Goal: Information Seeking & Learning: Learn about a topic

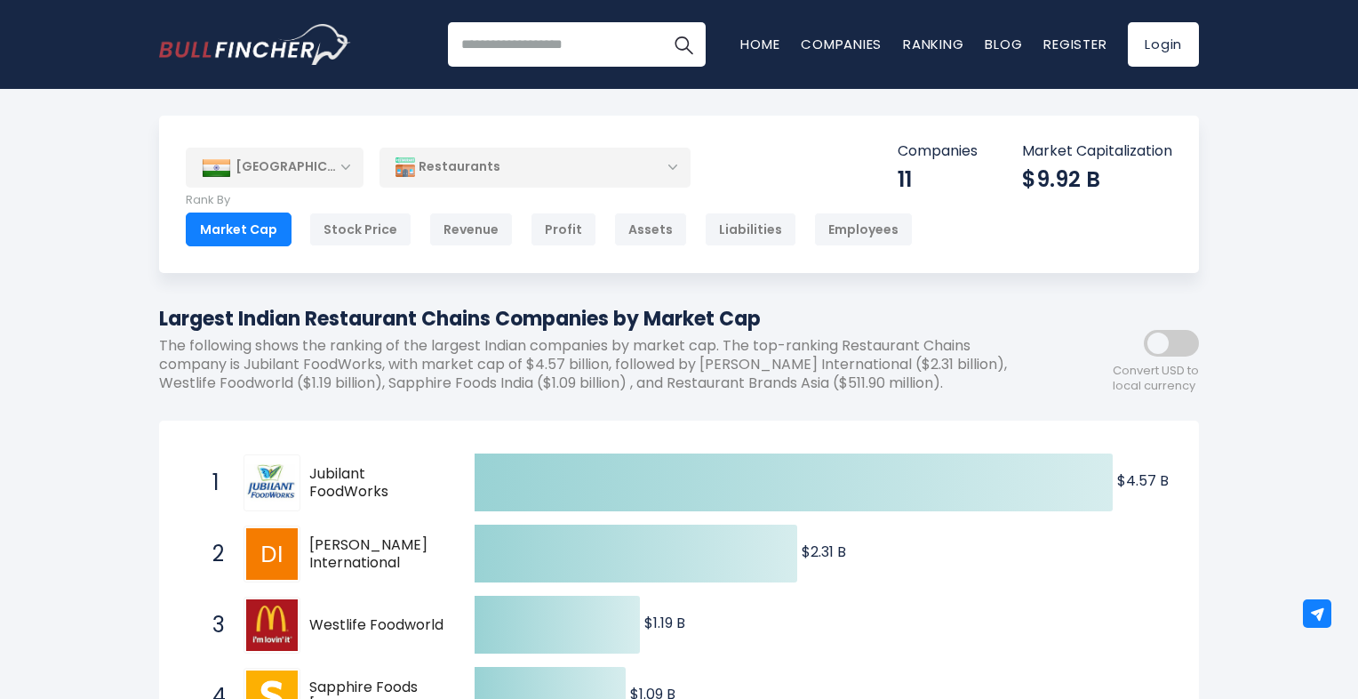
click at [501, 168] on div "Restaurants" at bounding box center [535, 167] width 311 height 41
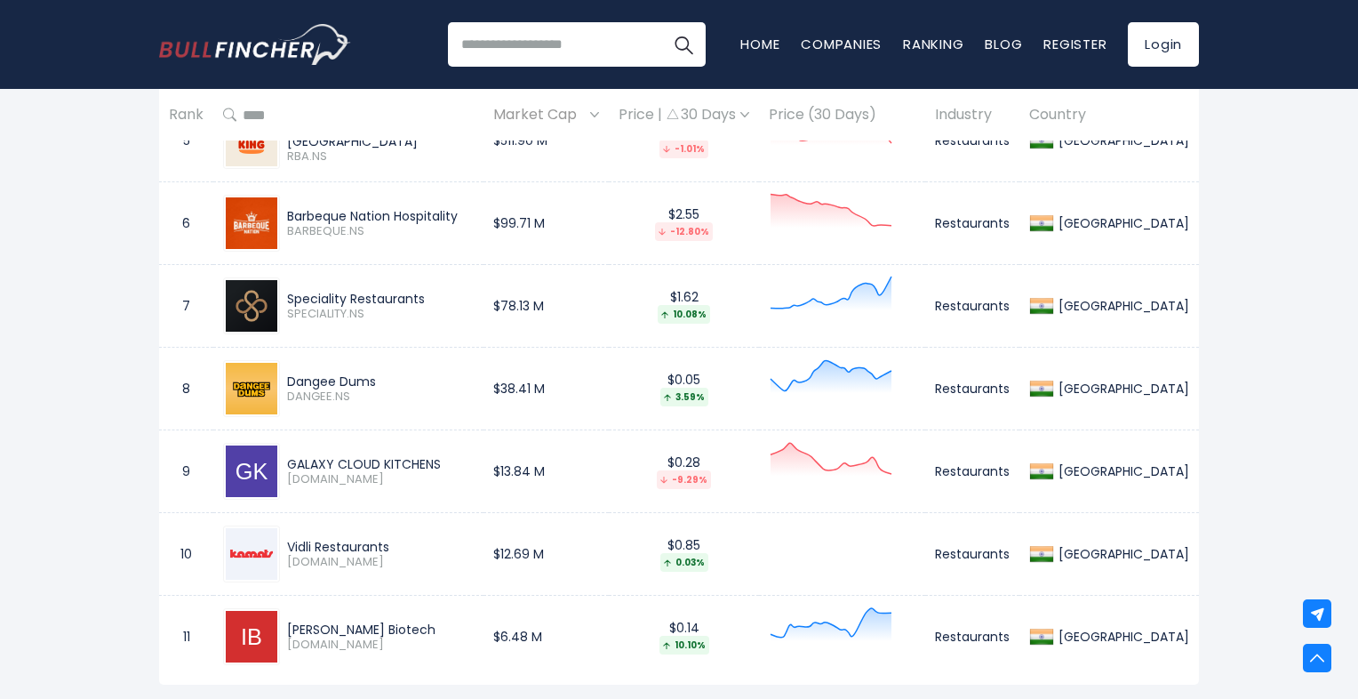
scroll to position [1156, 0]
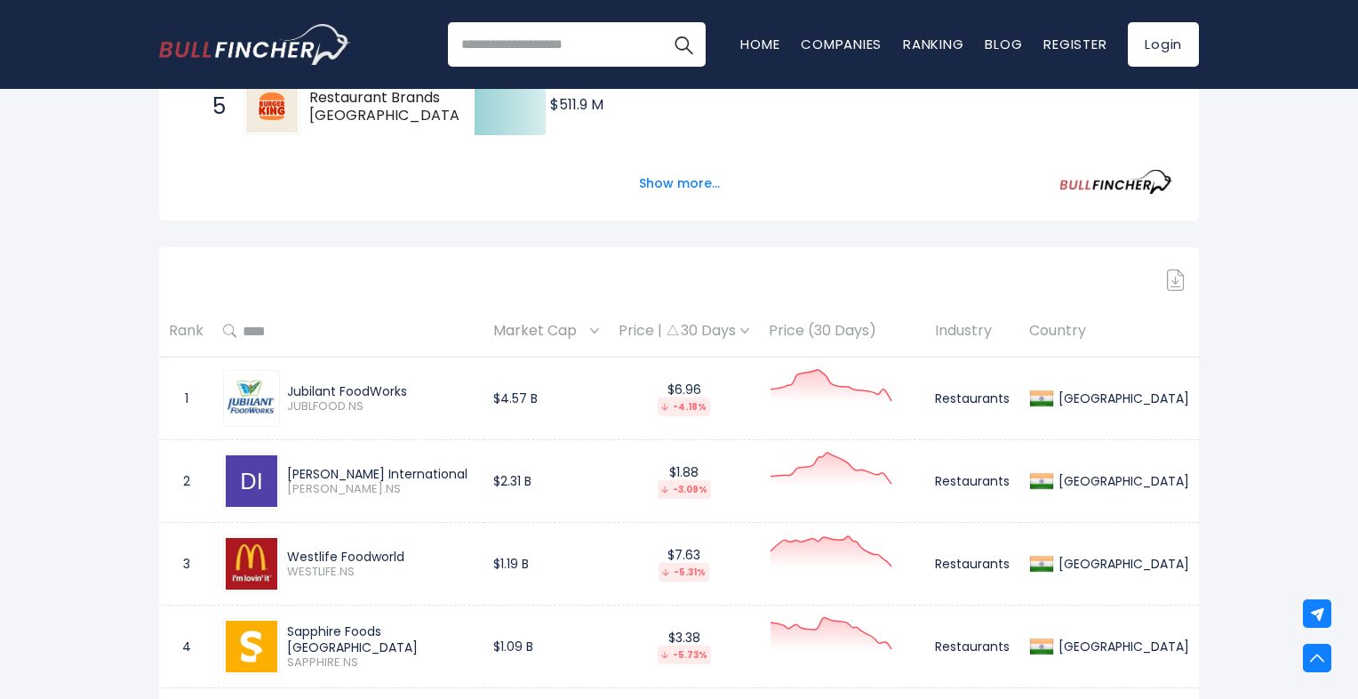
scroll to position [533, 0]
